Goal: Transaction & Acquisition: Purchase product/service

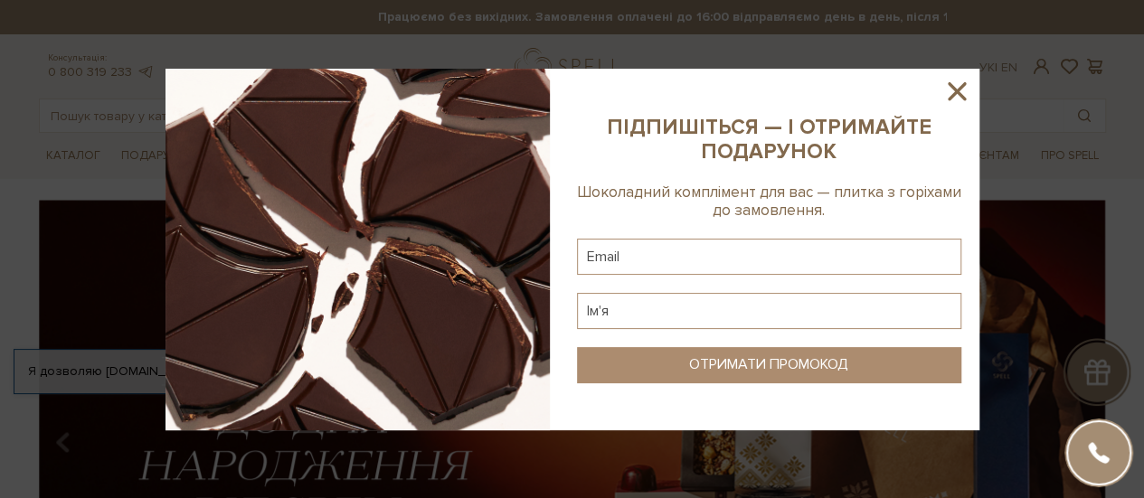
click at [954, 90] on icon at bounding box center [957, 91] width 18 height 18
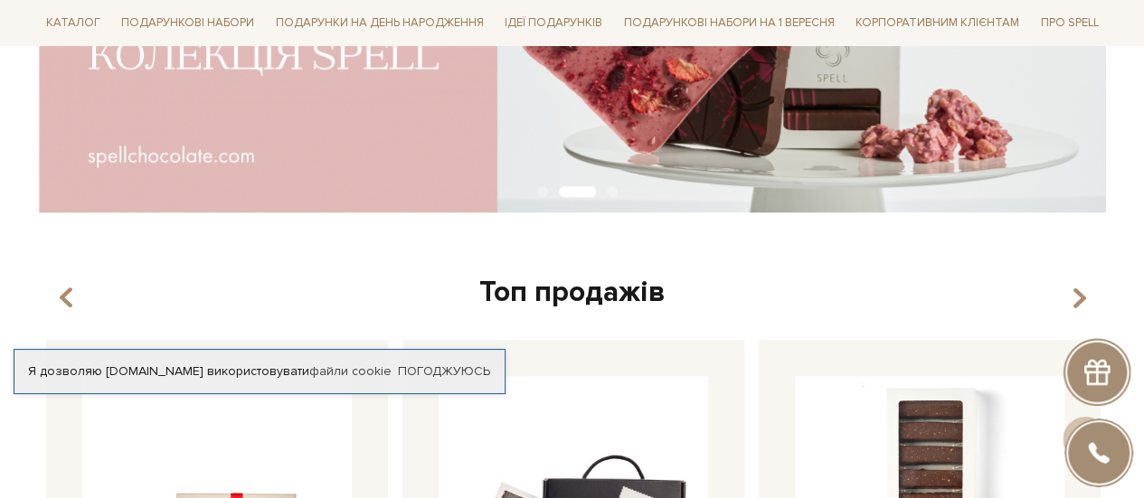
scroll to position [460, 0]
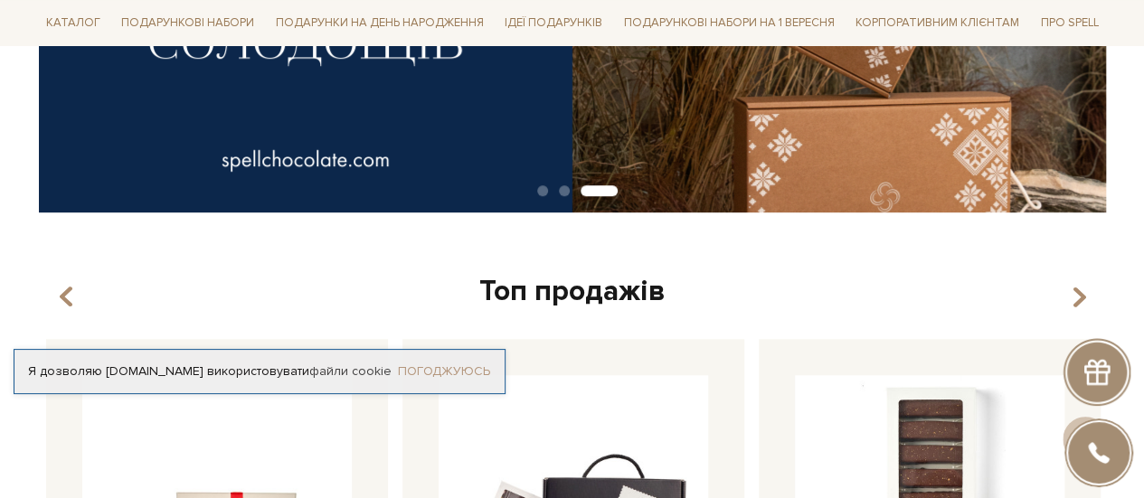
click at [456, 364] on link "Погоджуюсь" at bounding box center [444, 372] width 92 height 16
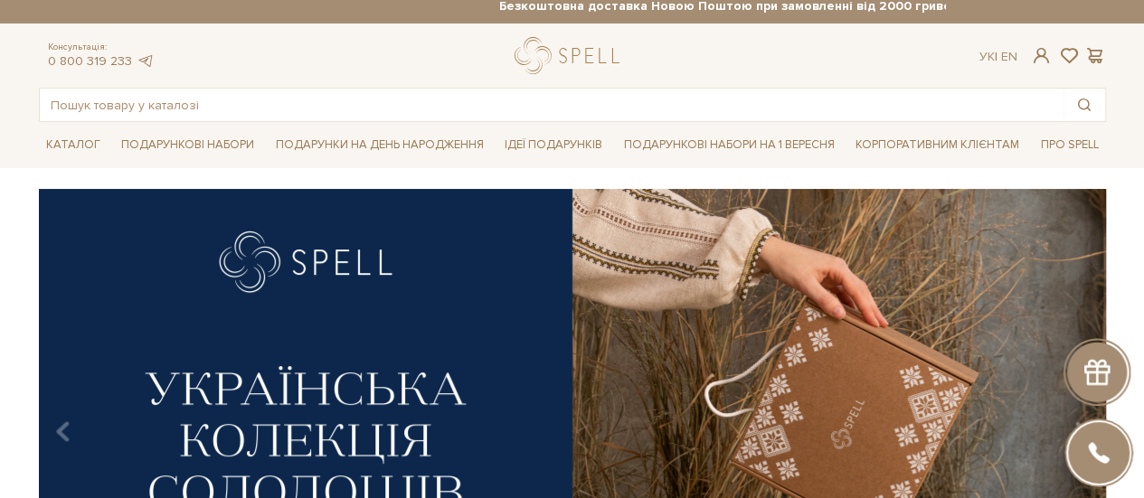
scroll to position [0, 0]
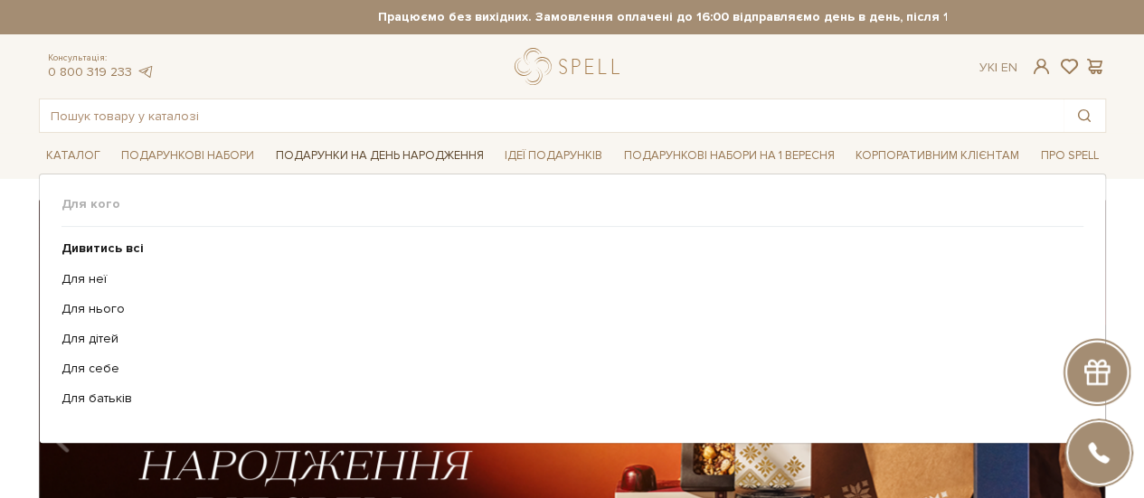
click at [428, 152] on span "Подарунки на День народження" at bounding box center [380, 156] width 223 height 28
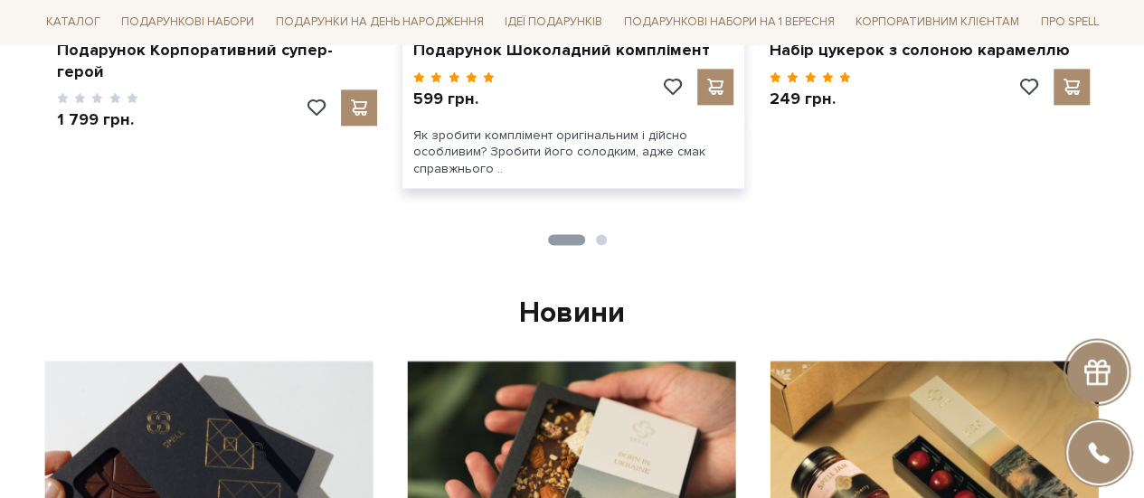
scroll to position [1119, 0]
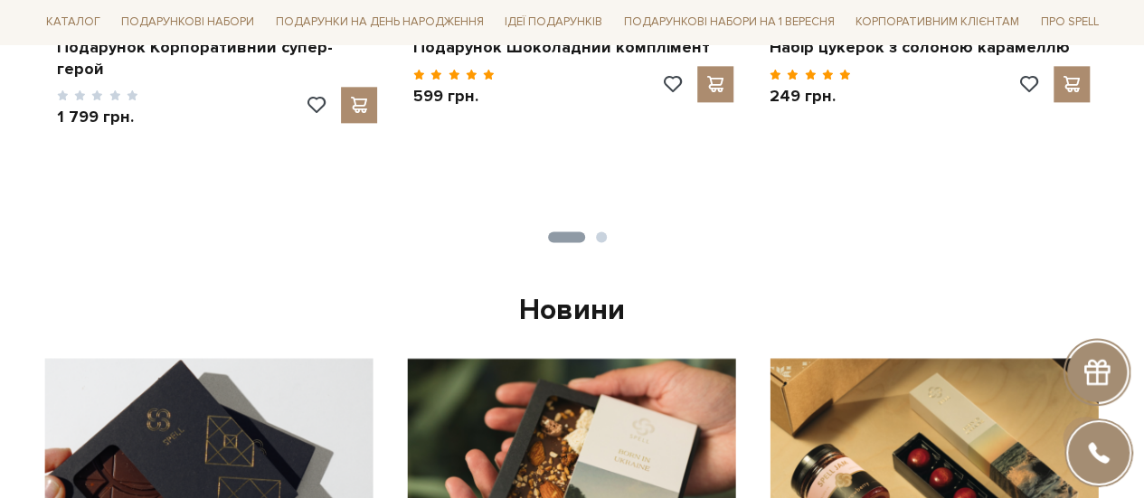
click at [602, 235] on button "2" at bounding box center [601, 237] width 11 height 11
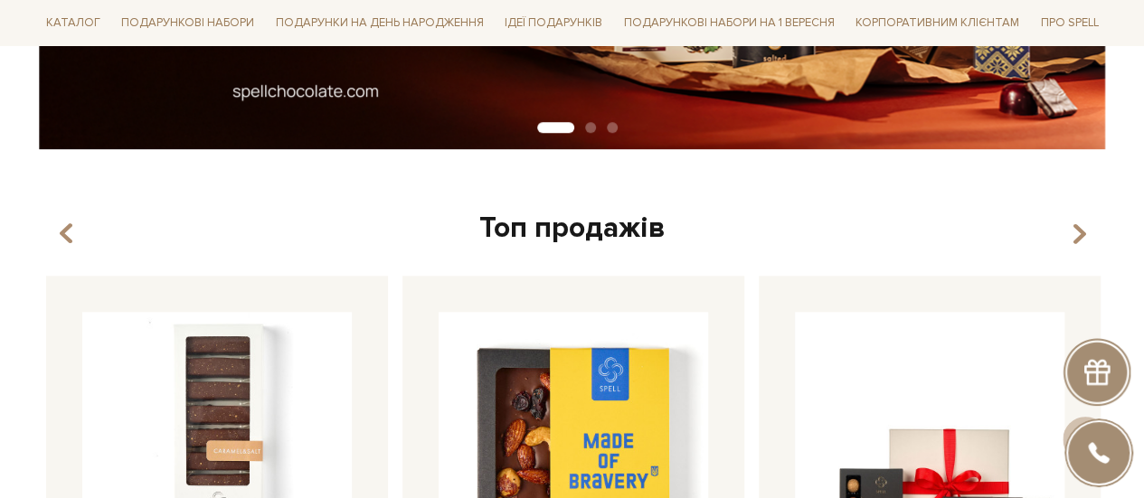
scroll to position [521, 0]
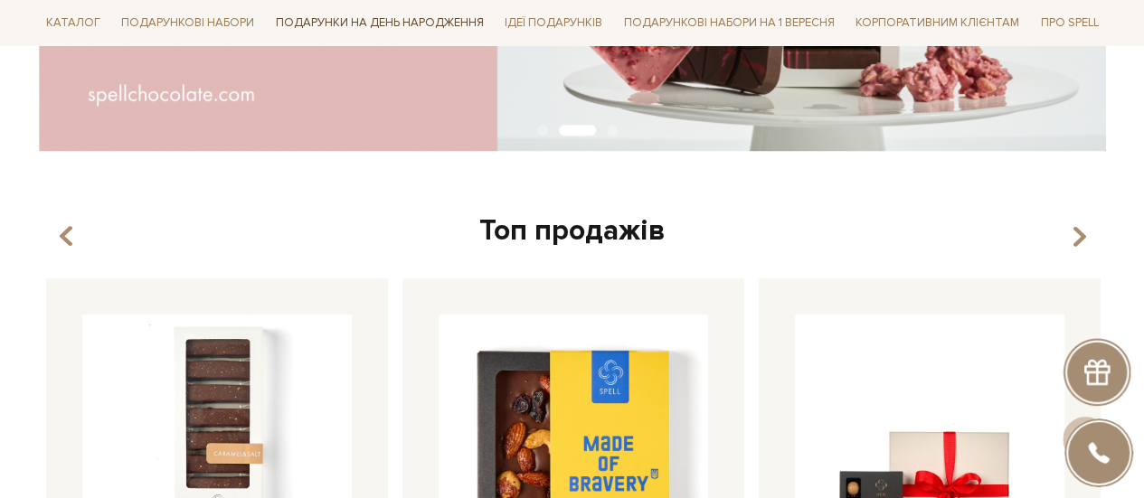
click at [414, 19] on span "Подарунки на День народження" at bounding box center [380, 23] width 223 height 28
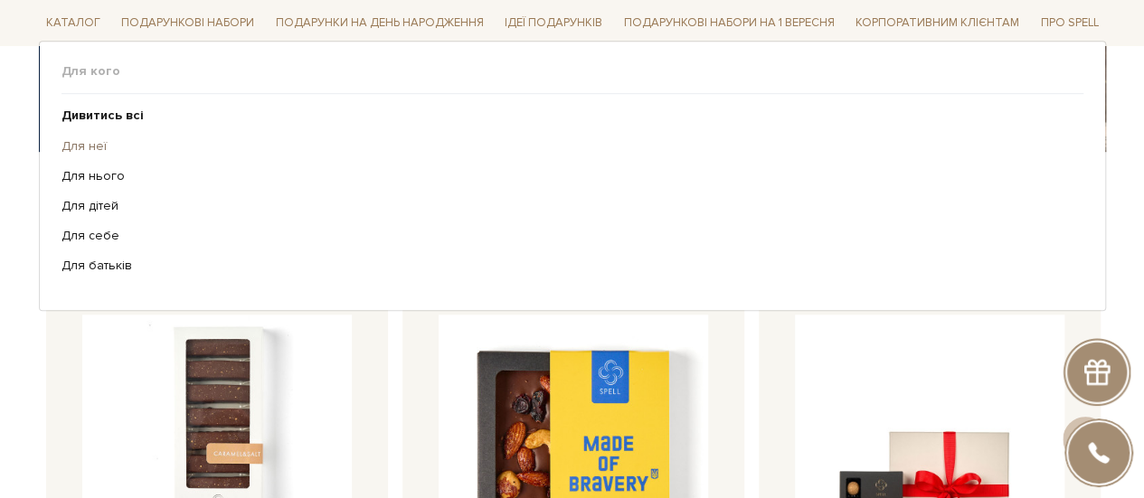
click at [94, 145] on link "Для неї" at bounding box center [566, 145] width 1009 height 16
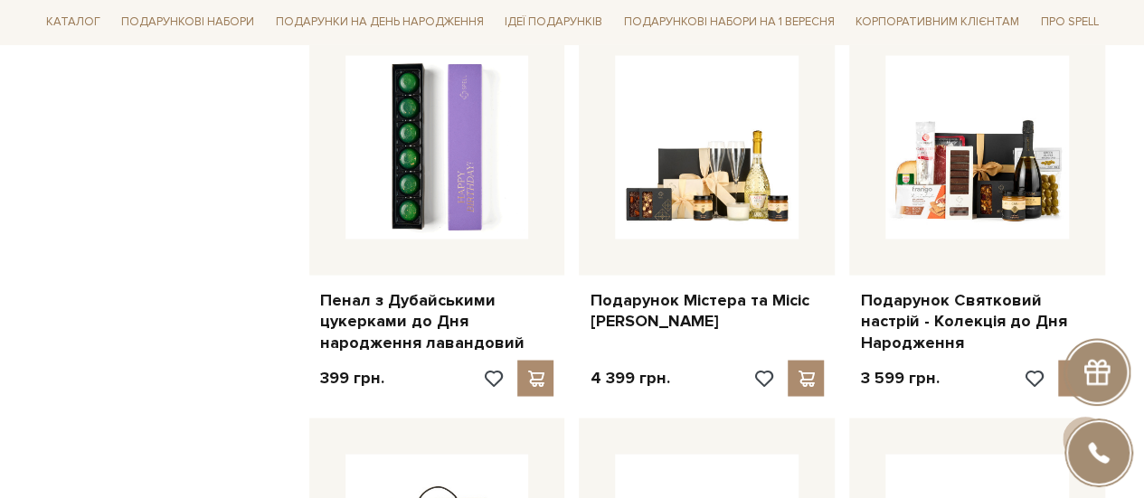
scroll to position [1498, 0]
